Goal: Task Accomplishment & Management: Use online tool/utility

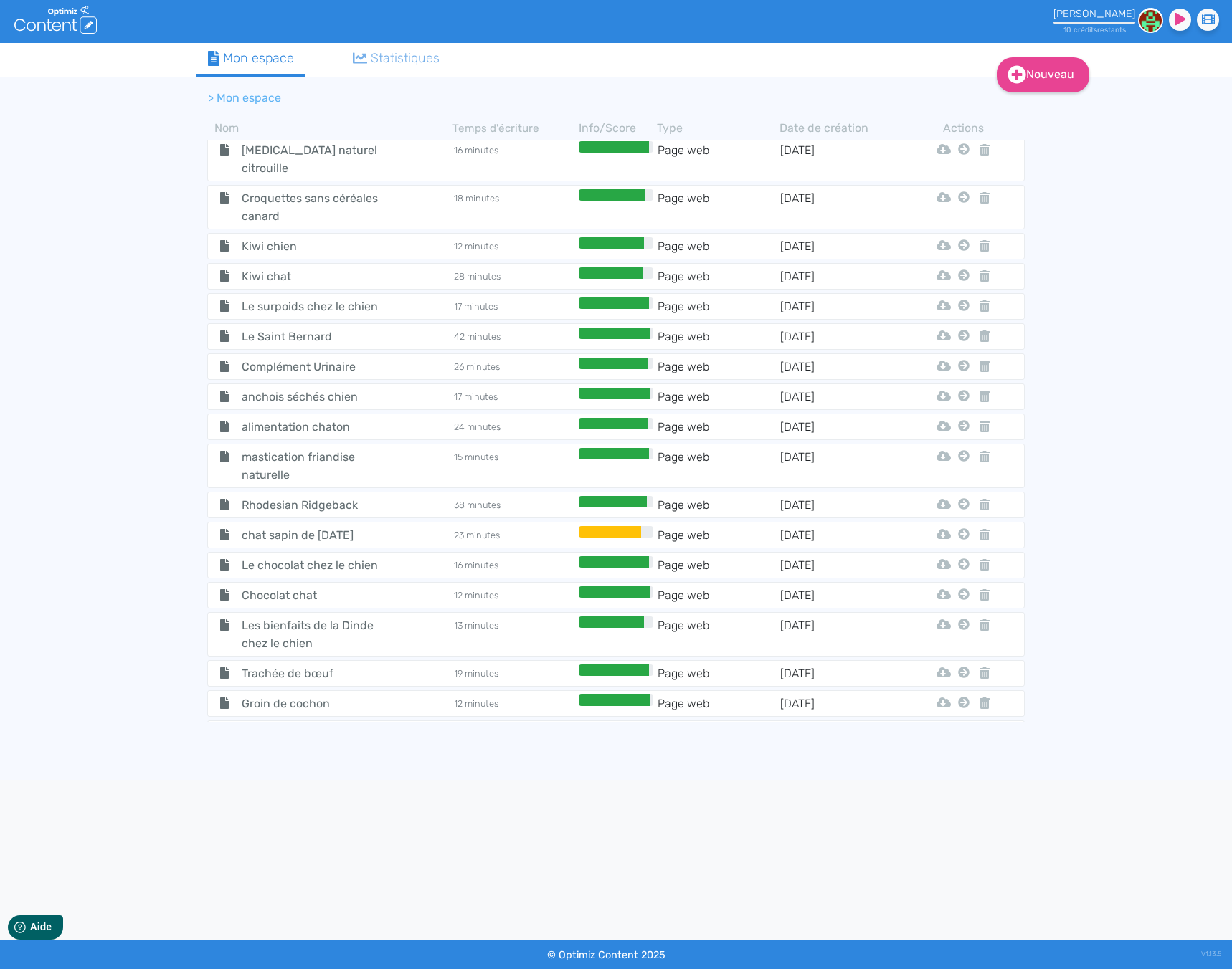
scroll to position [4884, 0]
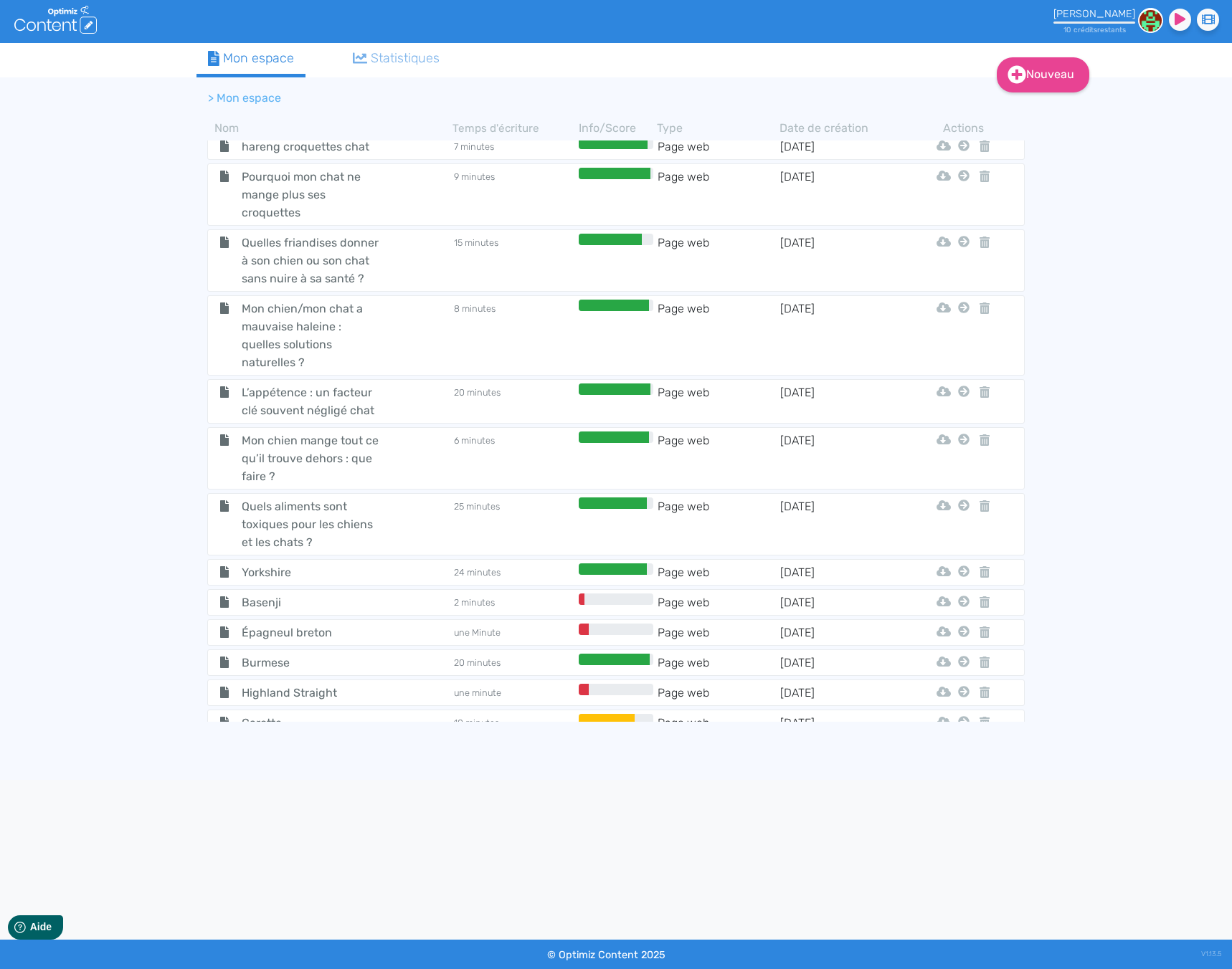
click at [301, 774] on span "Cubes poumons de bœuf" at bounding box center [311, 783] width 162 height 18
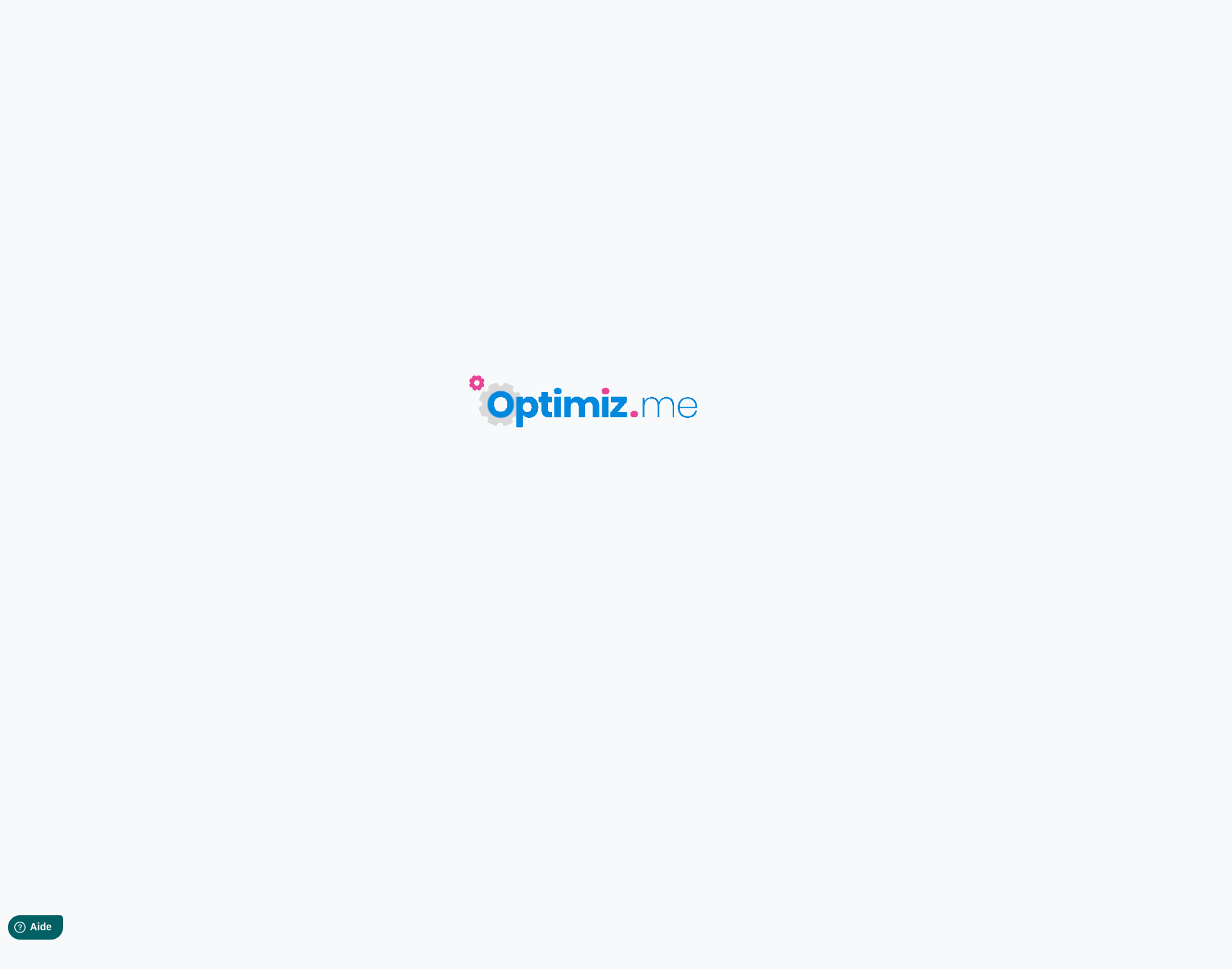
type input "Cubes poumons de bœuf"
